Goal: Book appointment/travel/reservation

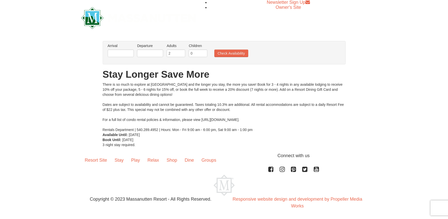
scroll to position [0, 0]
click at [126, 52] on input "text" at bounding box center [121, 53] width 26 height 8
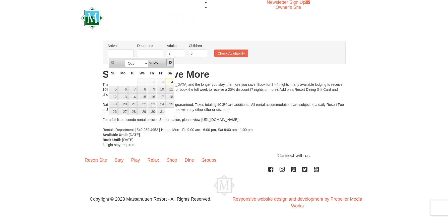
click at [174, 62] on link "Next" at bounding box center [170, 63] width 8 height 8
click at [173, 62] on link "Next" at bounding box center [170, 63] width 8 height 8
click at [172, 97] on link "20" at bounding box center [169, 96] width 9 height 7
type input "[DATE]"
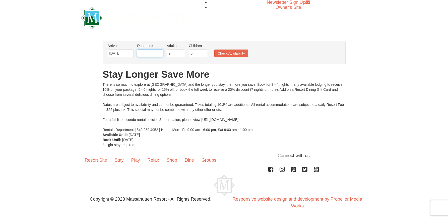
click at [158, 54] on input "text" at bounding box center [150, 53] width 26 height 8
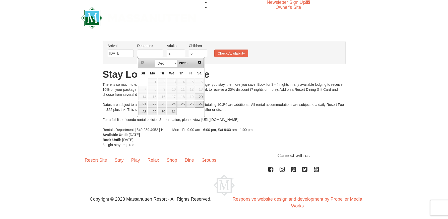
click at [202, 104] on link "27" at bounding box center [199, 104] width 9 height 7
type input "[DATE]"
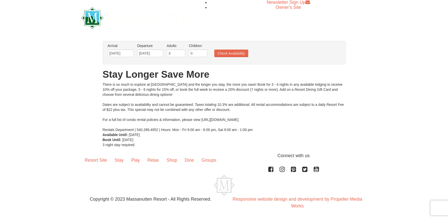
click at [182, 52] on input "3" at bounding box center [176, 53] width 19 height 8
type input "4"
click at [182, 52] on input "4" at bounding box center [176, 53] width 19 height 8
click at [225, 54] on button "Check Availability" at bounding box center [231, 53] width 34 height 8
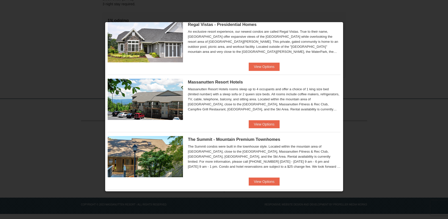
scroll to position [18, 0]
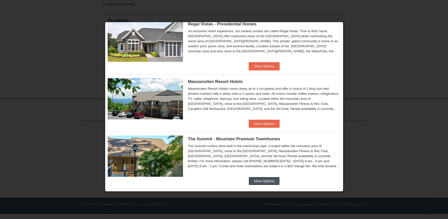
click at [267, 180] on button "View Options" at bounding box center [264, 181] width 31 height 8
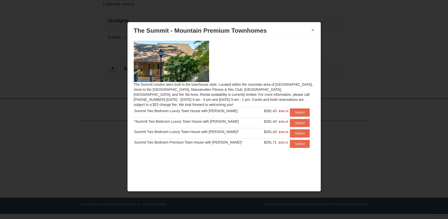
click at [312, 31] on button "×" at bounding box center [313, 29] width 3 height 5
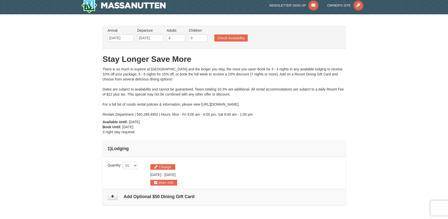
scroll to position [0, 0]
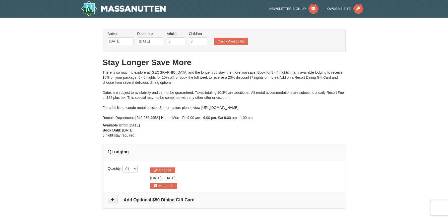
click at [181, 40] on input "5" at bounding box center [176, 41] width 19 height 8
click at [181, 40] on input "6" at bounding box center [176, 41] width 19 height 8
click at [181, 40] on input "7" at bounding box center [176, 41] width 19 height 8
click at [181, 40] on input "8" at bounding box center [176, 41] width 19 height 8
click at [181, 40] on input "9" at bounding box center [176, 41] width 19 height 8
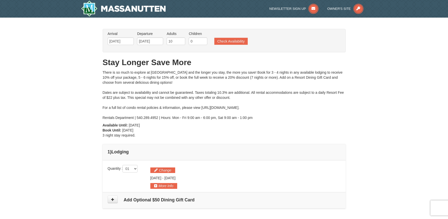
type input "10"
click at [181, 40] on input "10" at bounding box center [176, 41] width 19 height 8
drag, startPoint x: 231, startPoint y: 41, endPoint x: 256, endPoint y: 54, distance: 28.3
click at [231, 41] on button "Check Availability" at bounding box center [230, 41] width 33 height 7
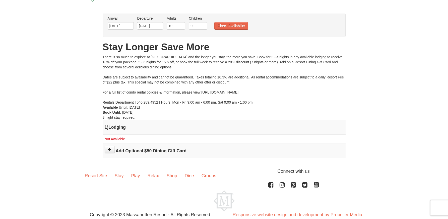
scroll to position [25, 0]
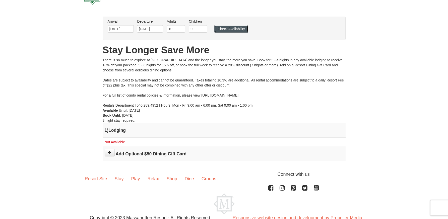
drag, startPoint x: 234, startPoint y: 28, endPoint x: 237, endPoint y: 28, distance: 2.8
click at [234, 28] on button "Check Availability" at bounding box center [231, 29] width 34 height 8
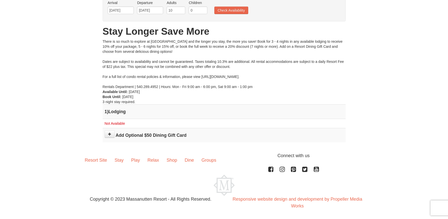
scroll to position [43, 0]
click at [181, 12] on input "9" at bounding box center [176, 11] width 19 height 8
click at [181, 12] on input "8" at bounding box center [176, 11] width 19 height 8
type input "7"
click at [181, 12] on input "7" at bounding box center [176, 11] width 19 height 8
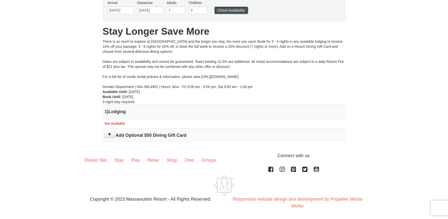
click at [224, 8] on button "Check Availability" at bounding box center [231, 11] width 34 height 8
type input "6"
click at [181, 11] on input "6" at bounding box center [176, 11] width 19 height 8
click at [248, 12] on button "Check Availability" at bounding box center [231, 11] width 34 height 8
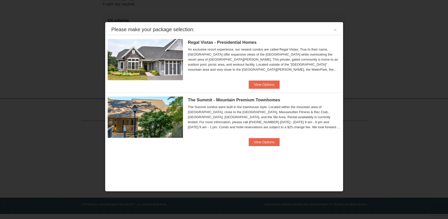
scroll to position [131, 0]
click at [260, 82] on button "View Options" at bounding box center [264, 84] width 31 height 8
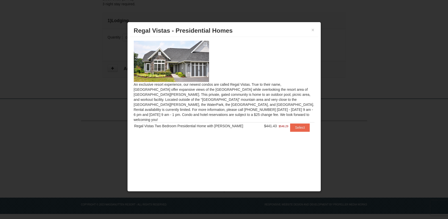
drag, startPoint x: 310, startPoint y: 30, endPoint x: 310, endPoint y: 34, distance: 4.3
click at [311, 30] on h3 "Regal Vistas - Presidential Homes" at bounding box center [224, 31] width 181 height 8
click at [311, 31] on h3 "Regal Vistas - Presidential Homes" at bounding box center [224, 31] width 181 height 8
click at [312, 31] on button "×" at bounding box center [313, 29] width 3 height 5
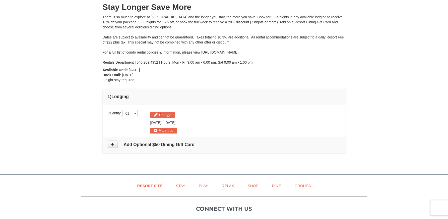
scroll to position [0, 0]
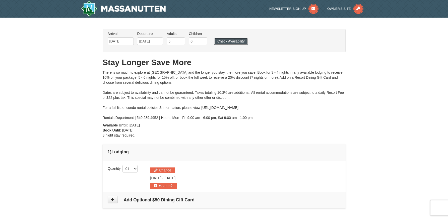
click at [238, 42] on button "Check Availability" at bounding box center [230, 41] width 33 height 7
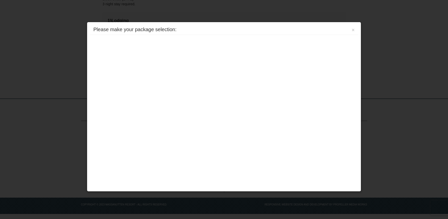
scroll to position [131, 0]
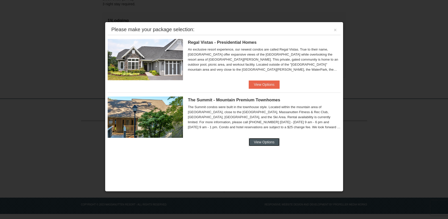
drag, startPoint x: 263, startPoint y: 142, endPoint x: 275, endPoint y: 142, distance: 12.1
click at [262, 142] on button "View Options" at bounding box center [264, 142] width 31 height 8
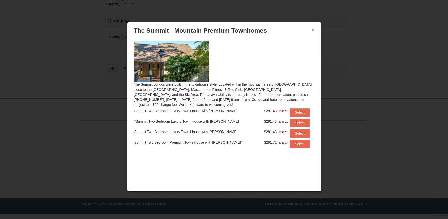
click at [314, 32] on button "×" at bounding box center [313, 29] width 3 height 5
